Goal: Navigation & Orientation: Find specific page/section

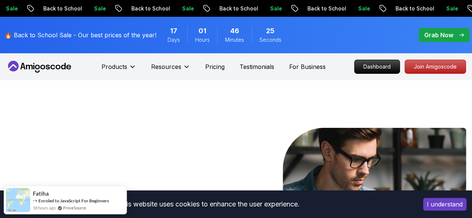
click at [440, 32] on p "Grab Now" at bounding box center [438, 35] width 29 height 9
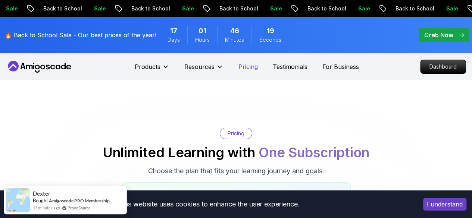
click at [252, 66] on p "Pricing" at bounding box center [248, 66] width 19 height 9
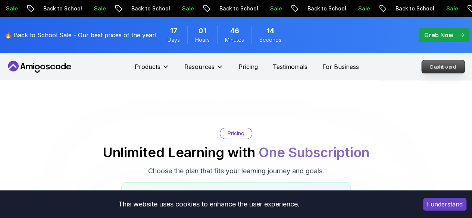
click at [435, 62] on p "Dashboard" at bounding box center [443, 66] width 43 height 13
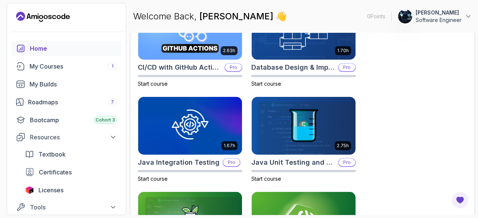
scroll to position [295, 0]
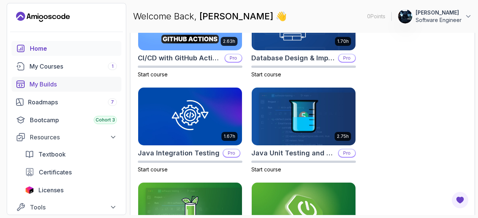
click at [63, 91] on link "My Builds" at bounding box center [67, 84] width 110 height 15
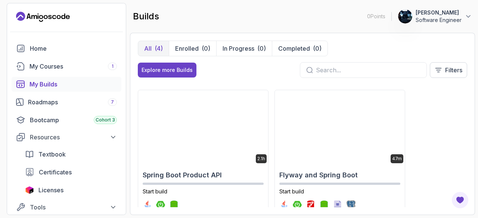
scroll to position [136, 0]
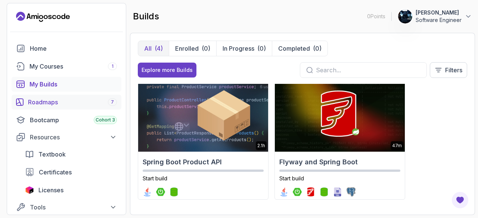
click at [75, 102] on div "Roadmaps 7" at bounding box center [72, 102] width 89 height 9
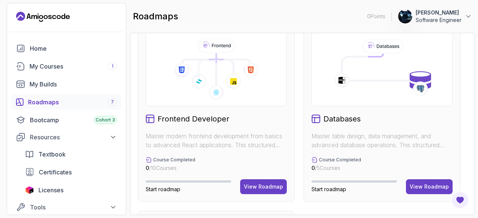
scroll to position [387, 0]
